Goal: Information Seeking & Learning: Learn about a topic

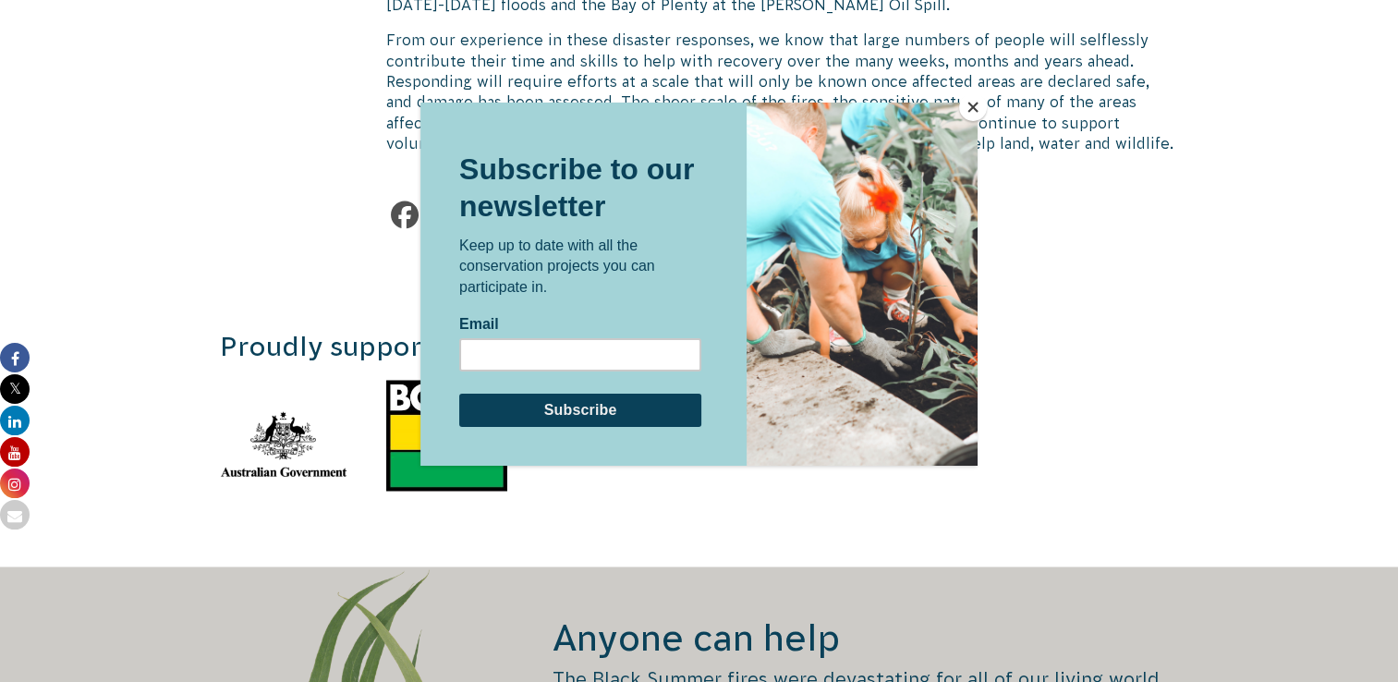
scroll to position [3186, 0]
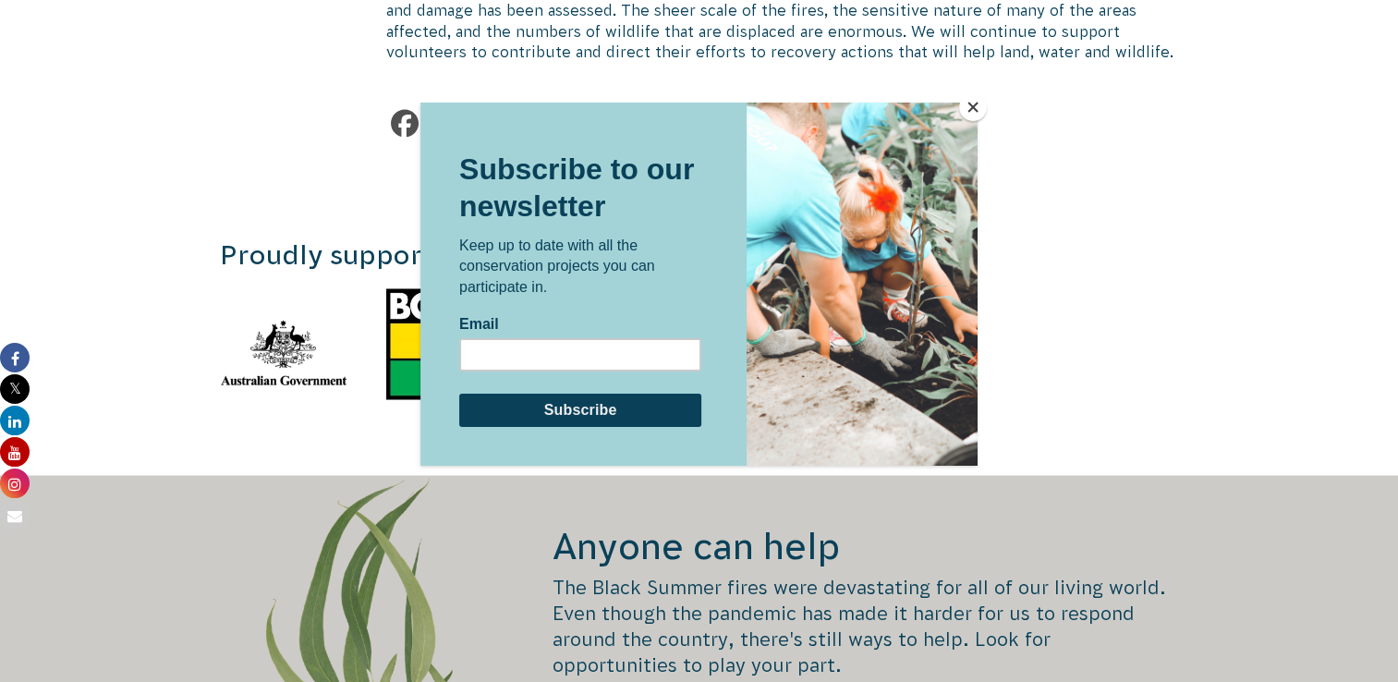
click at [970, 96] on button "Close" at bounding box center [973, 107] width 28 height 28
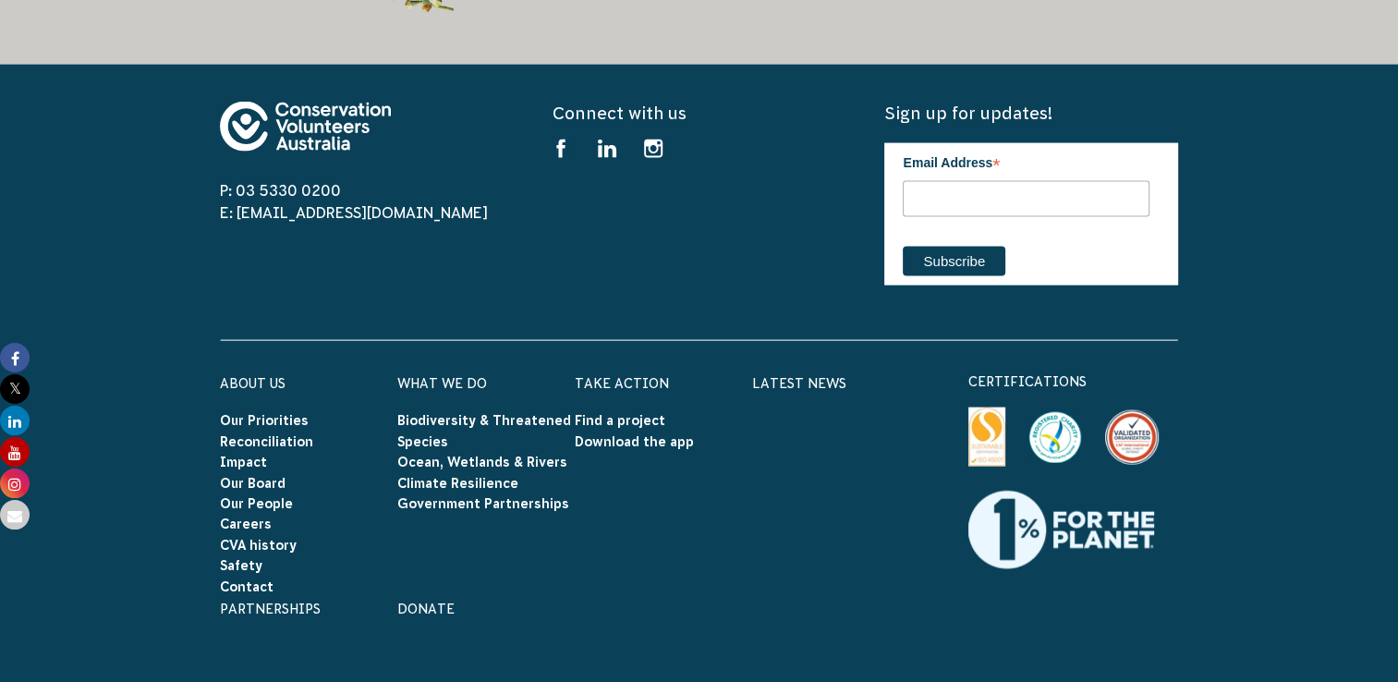
scroll to position [3929, 0]
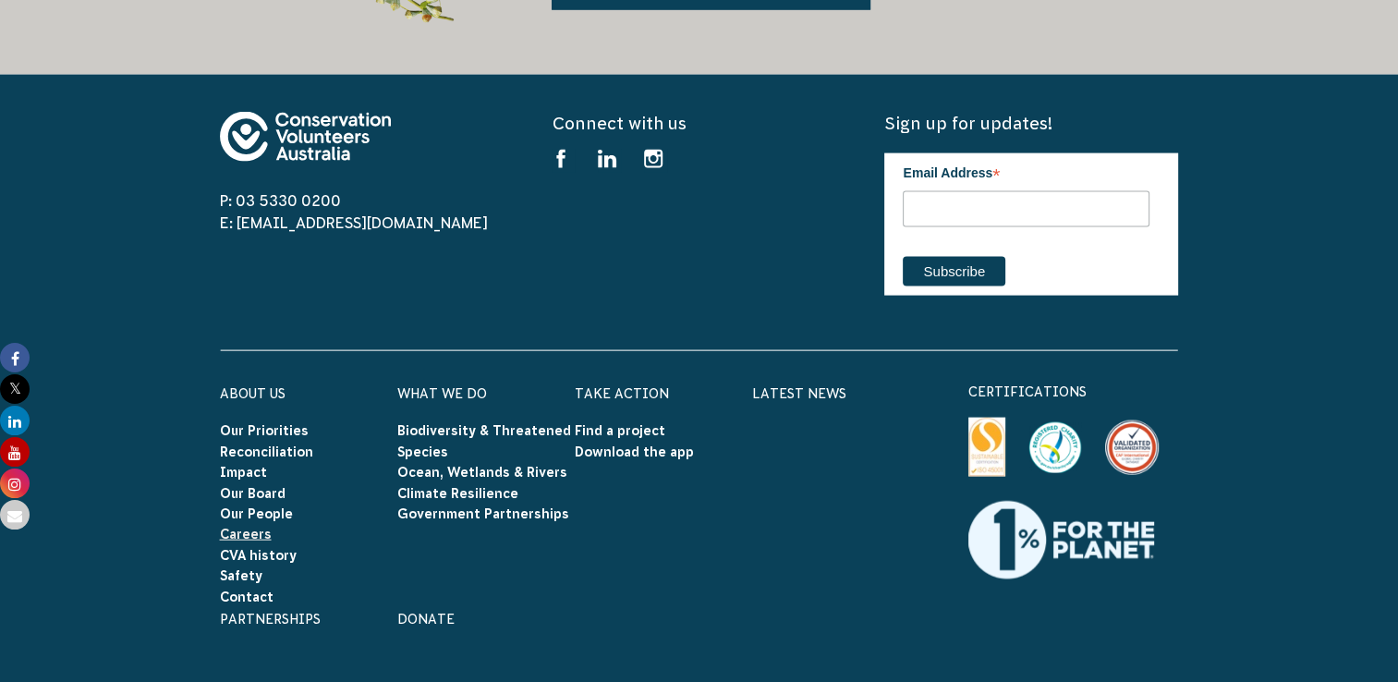
click at [240, 527] on link "Careers" at bounding box center [246, 534] width 52 height 15
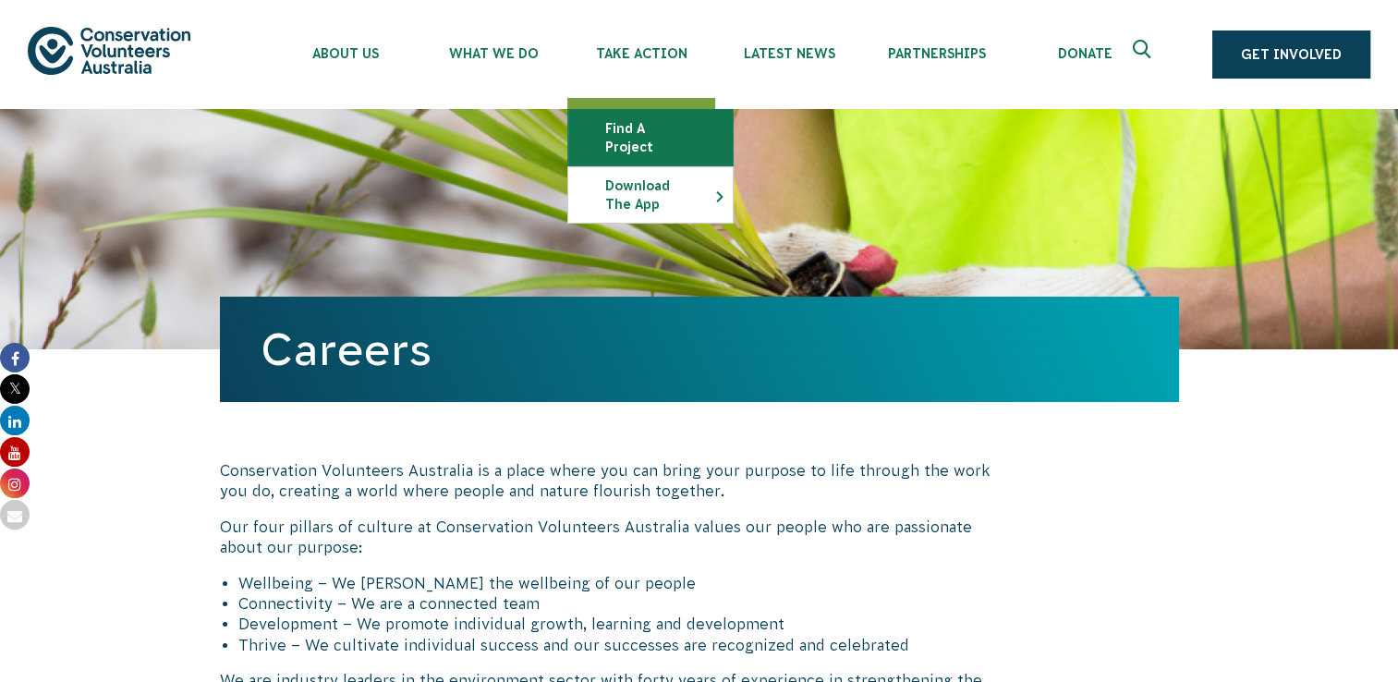
click at [682, 128] on link "Find a project" at bounding box center [650, 137] width 165 height 55
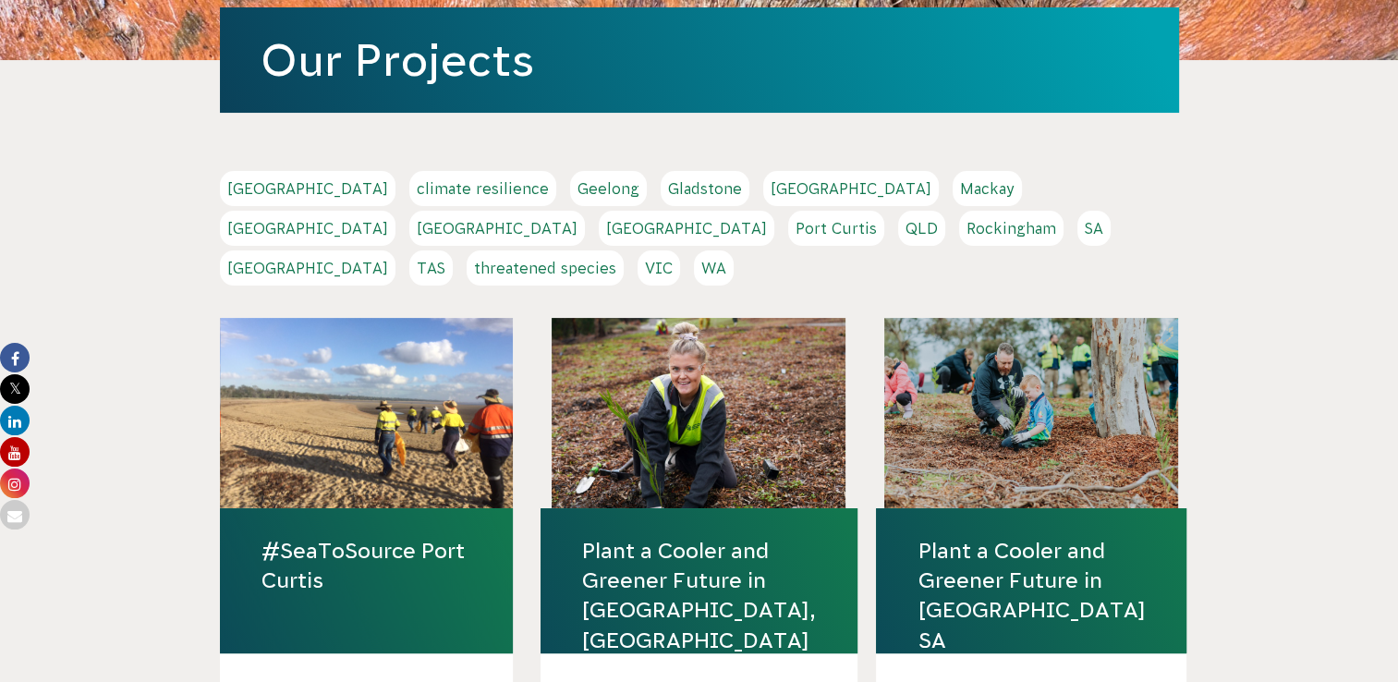
scroll to position [290, 0]
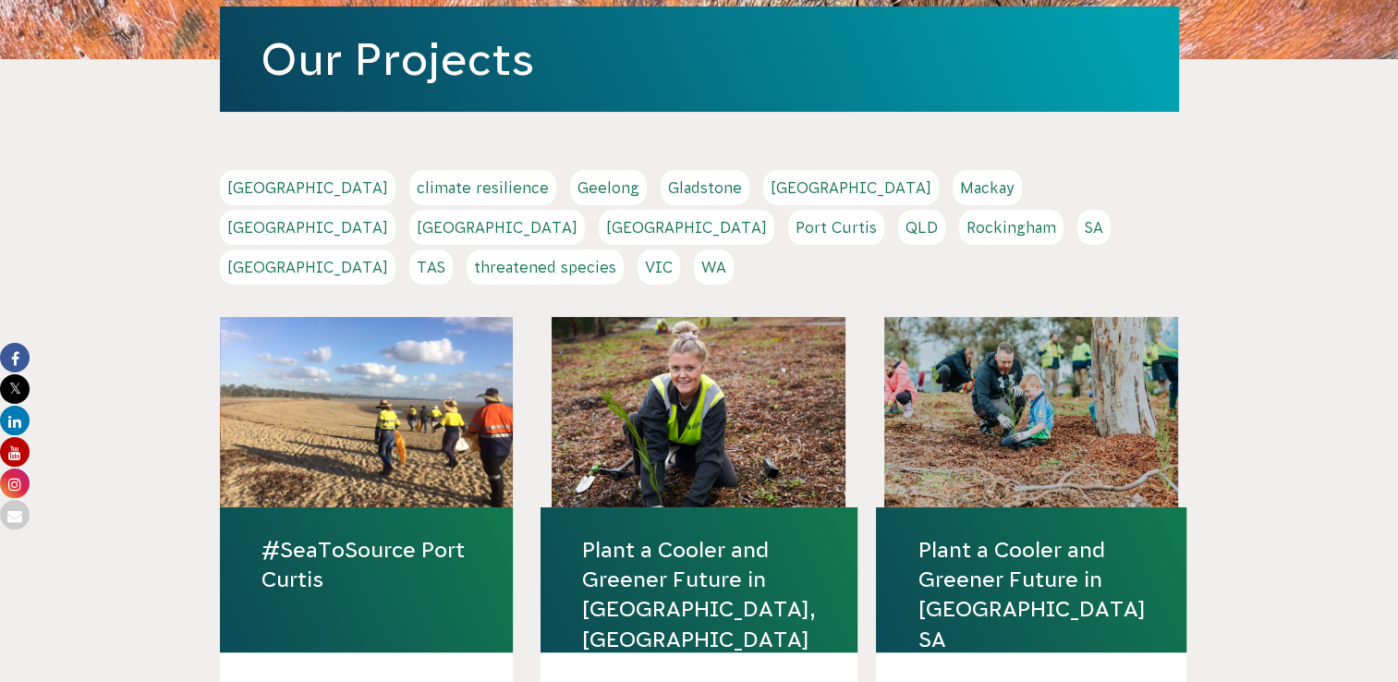
click at [396, 250] on link "Sydney" at bounding box center [308, 267] width 176 height 35
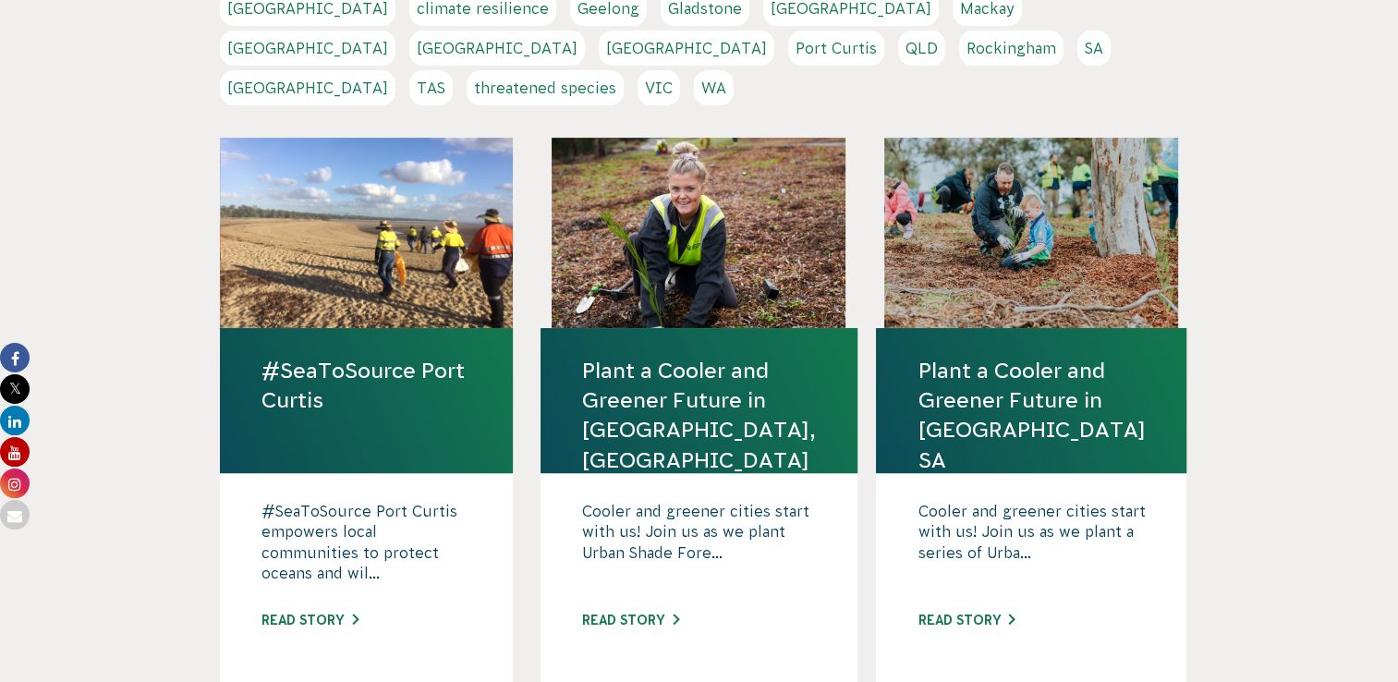
scroll to position [472, 0]
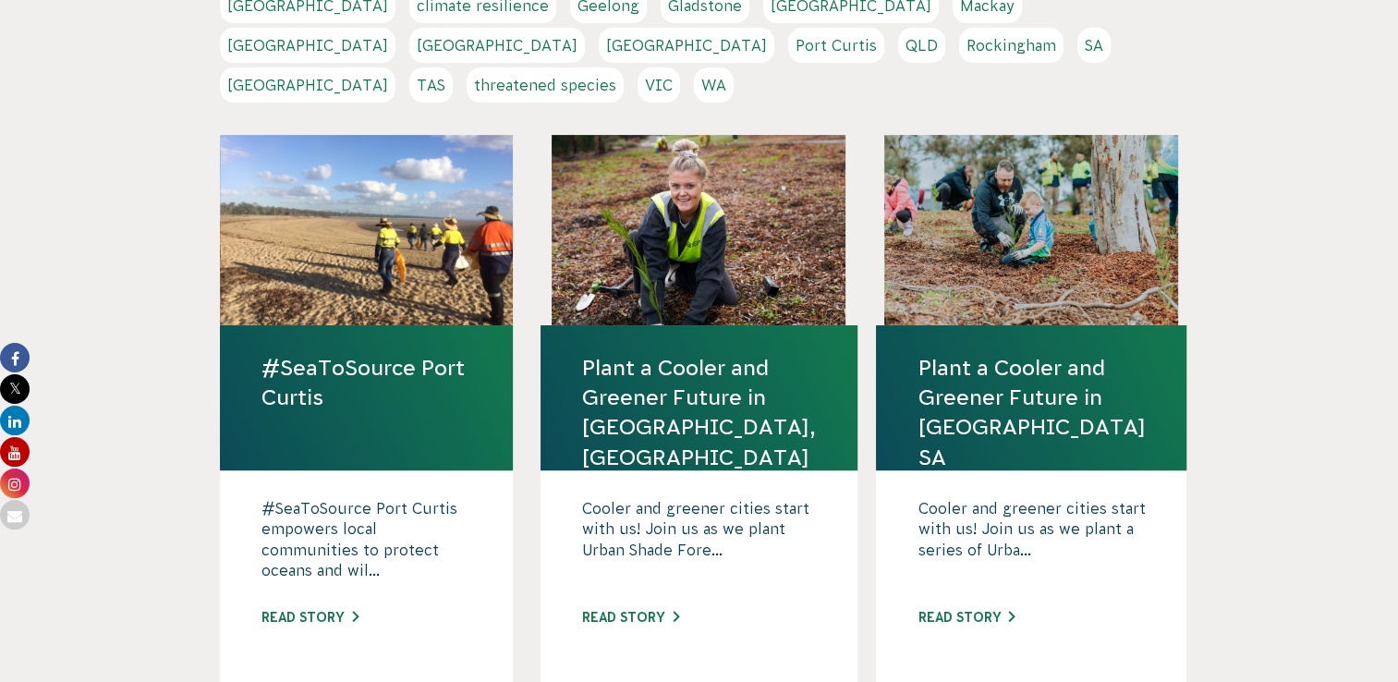
click at [585, 28] on link "[GEOGRAPHIC_DATA]" at bounding box center [497, 45] width 176 height 35
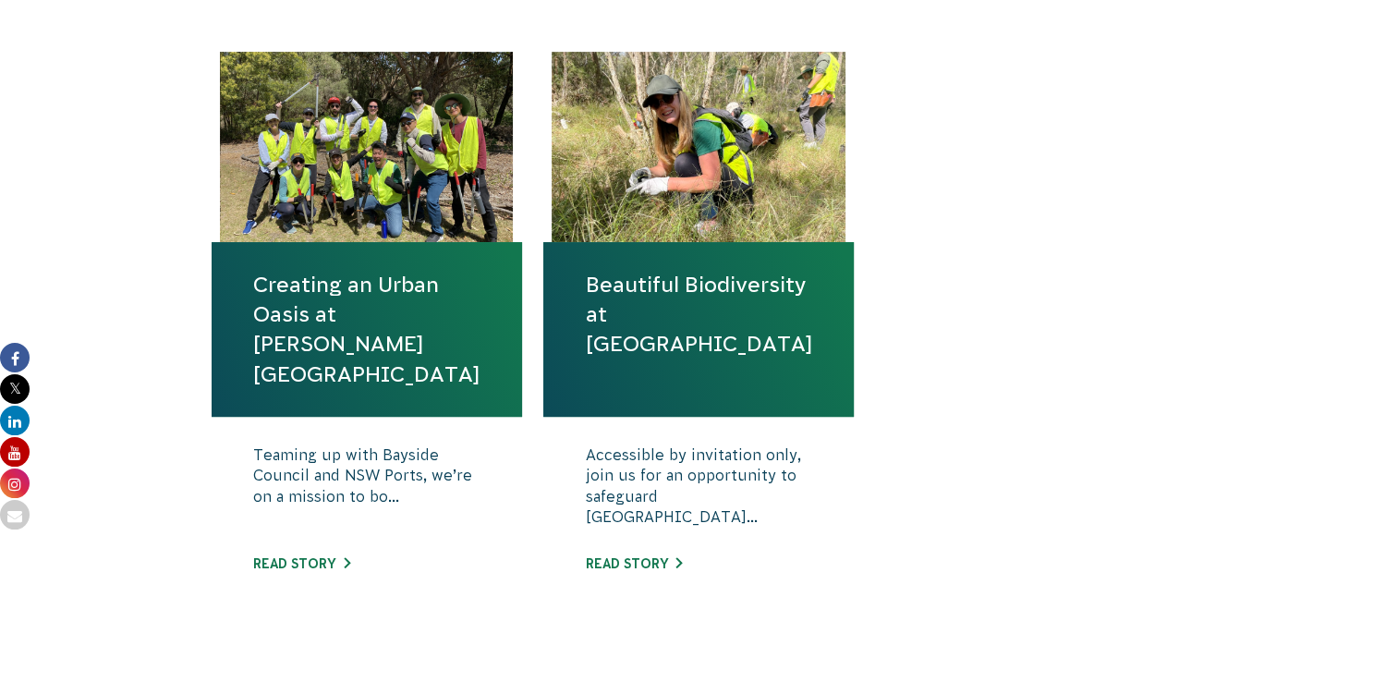
scroll to position [658, 0]
click at [953, 393] on div "Creating an Urban Oasis at [PERSON_NAME][GEOGRAPHIC_DATA] Teaming up with Baysi…" at bounding box center [700, 359] width 998 height 615
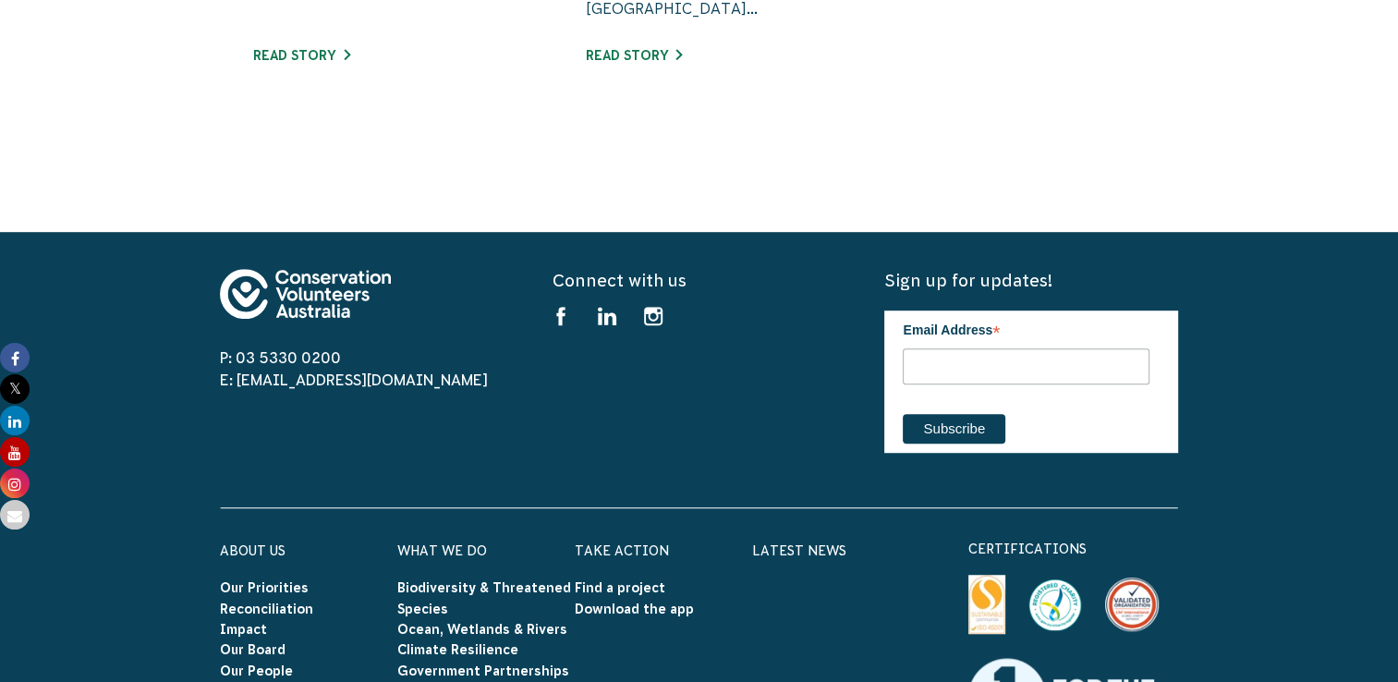
scroll to position [758, 0]
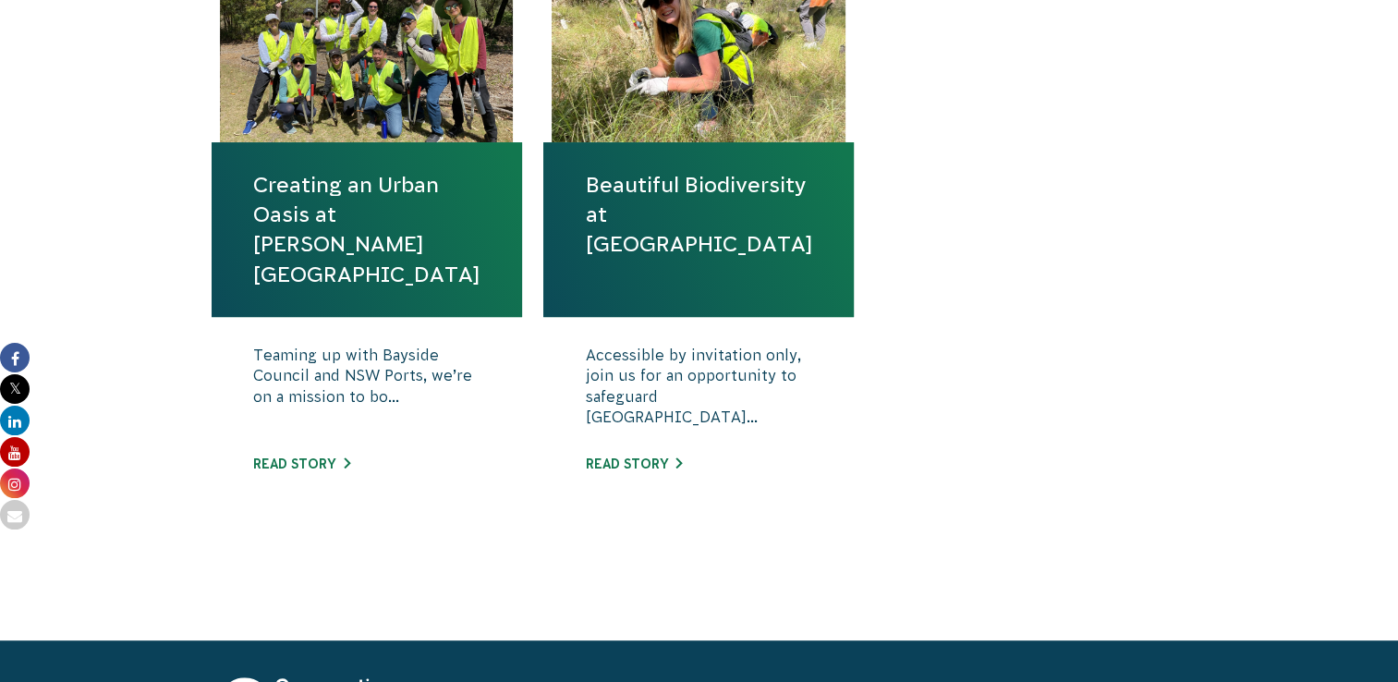
click at [355, 240] on link "Creating an Urban Oasis at [PERSON_NAME][GEOGRAPHIC_DATA]" at bounding box center [366, 229] width 227 height 119
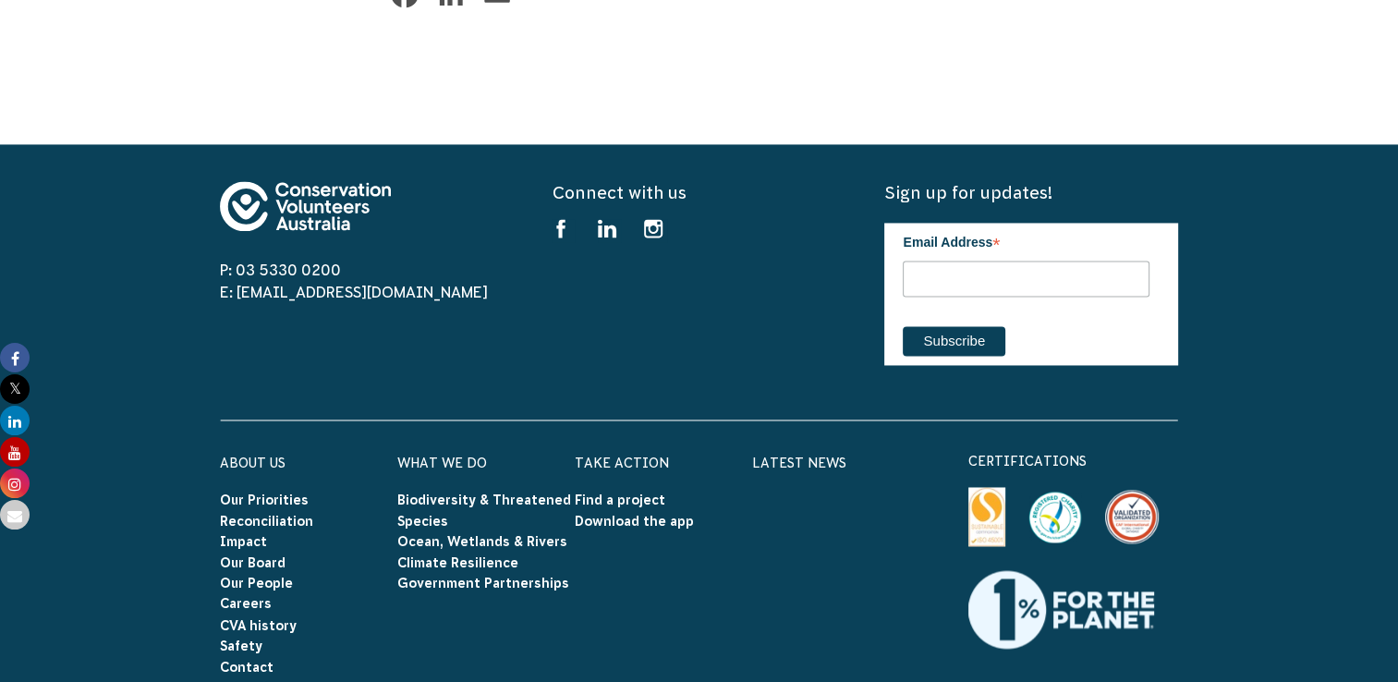
scroll to position [2869, 0]
click at [630, 492] on link "Find a project" at bounding box center [620, 499] width 91 height 15
